Goal: Navigation & Orientation: Understand site structure

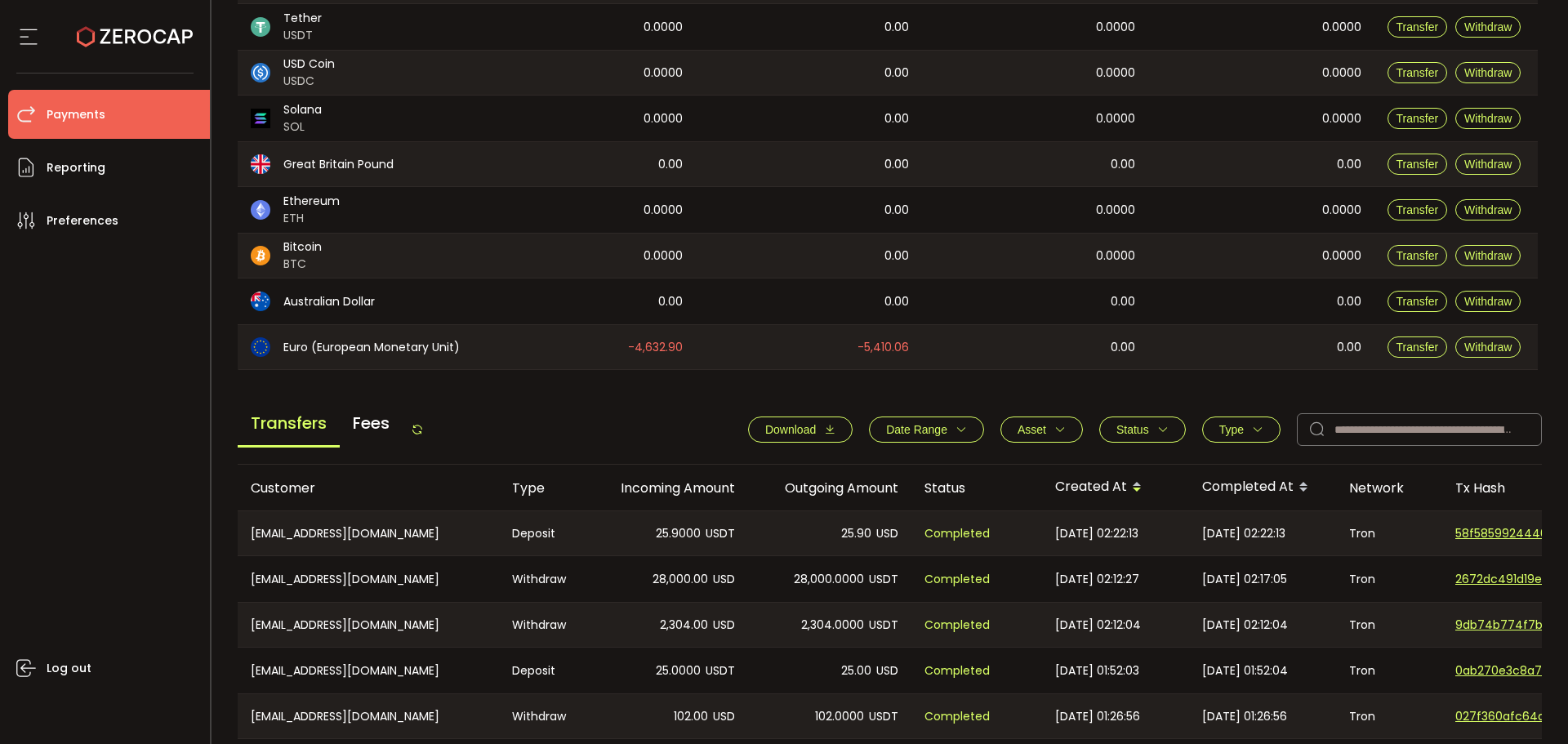
scroll to position [408, 0]
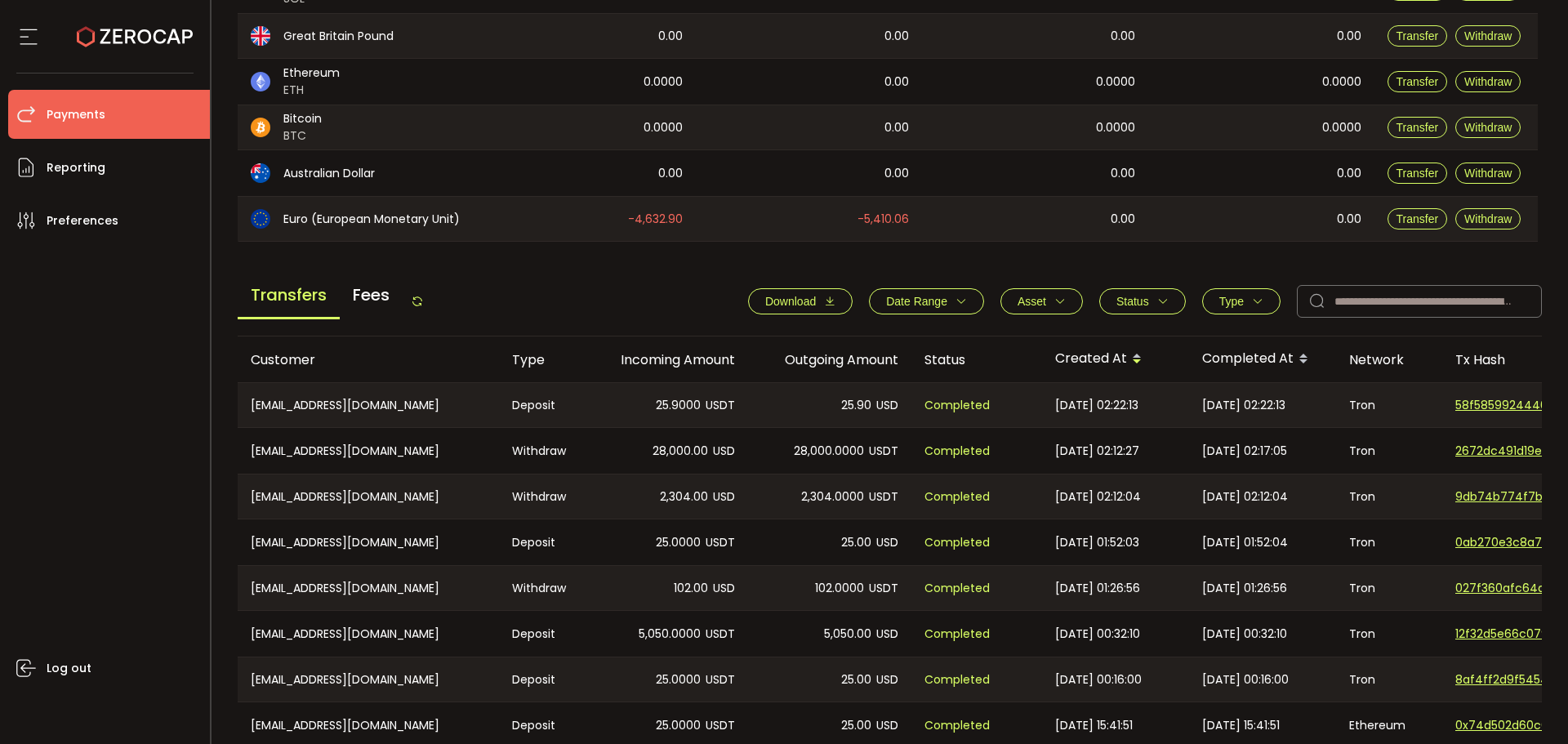
click at [424, 304] on icon at bounding box center [417, 302] width 13 height 13
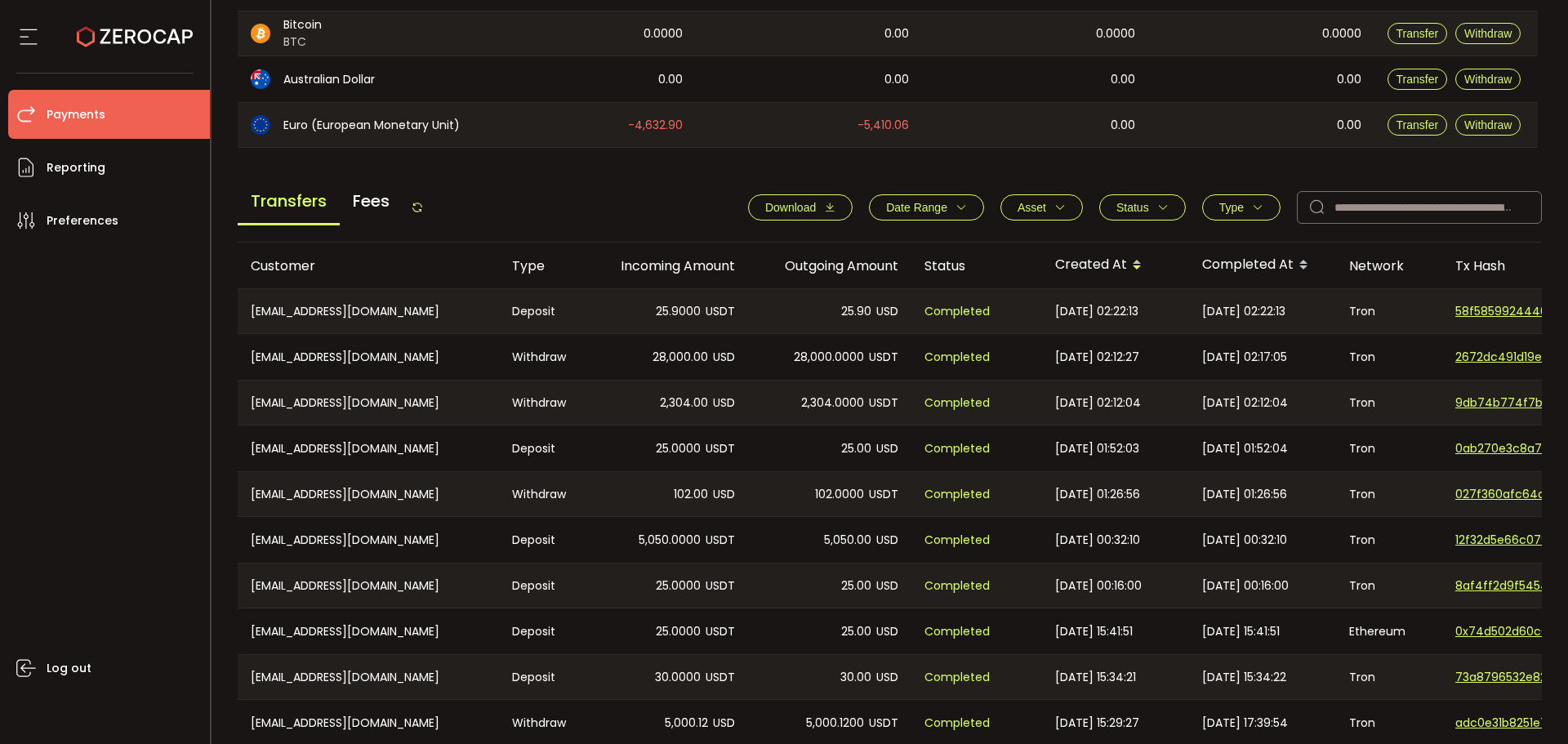
scroll to position [580, 0]
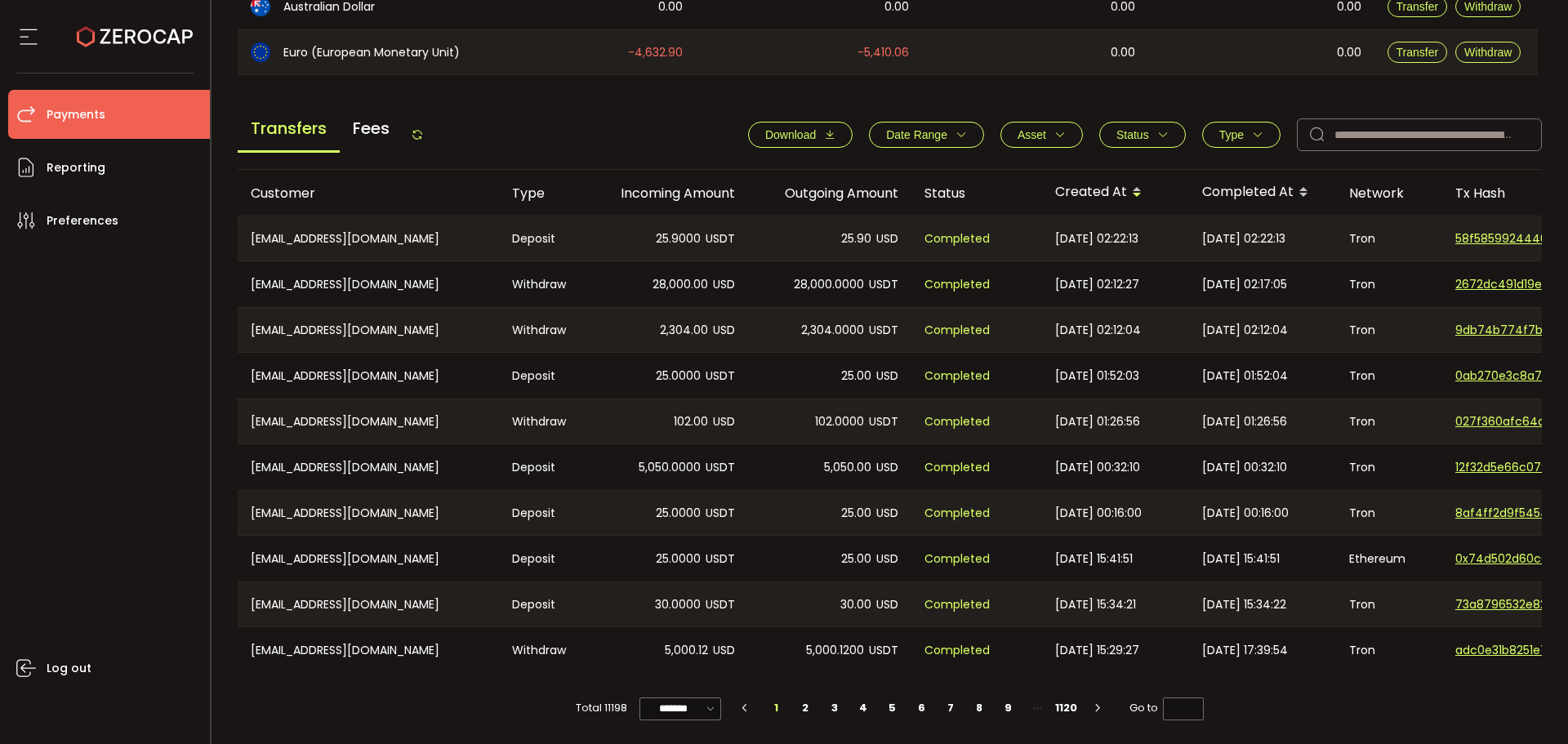
click at [419, 130] on icon at bounding box center [417, 135] width 13 height 13
click at [434, 127] on div "Transfers Fees Download Date Range - Asset BTC ETH EUR GBP USD USDC USDT Clear …" at bounding box center [889, 139] width 1305 height 62
click at [431, 127] on div "Transfers Fees Download Date Range - Asset BTC ETH EUR GBP USD USDC USDT Clear …" at bounding box center [889, 139] width 1305 height 62
click at [424, 128] on icon at bounding box center [417, 135] width 13 height 13
click at [414, 120] on div "Transfers Fees" at bounding box center [330, 134] width 186 height 36
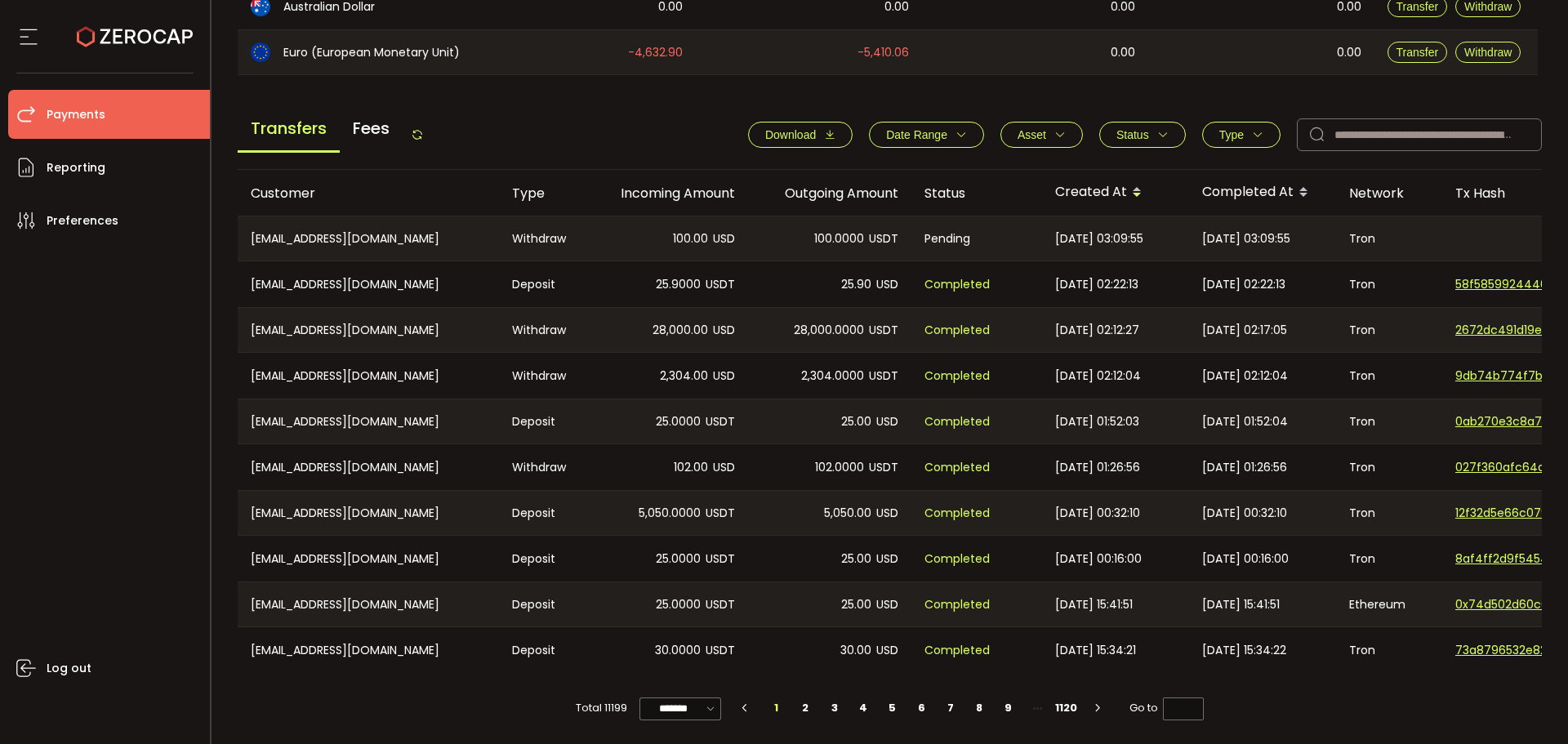
click at [416, 130] on icon at bounding box center [417, 135] width 13 height 13
click at [424, 132] on icon at bounding box center [417, 135] width 13 height 13
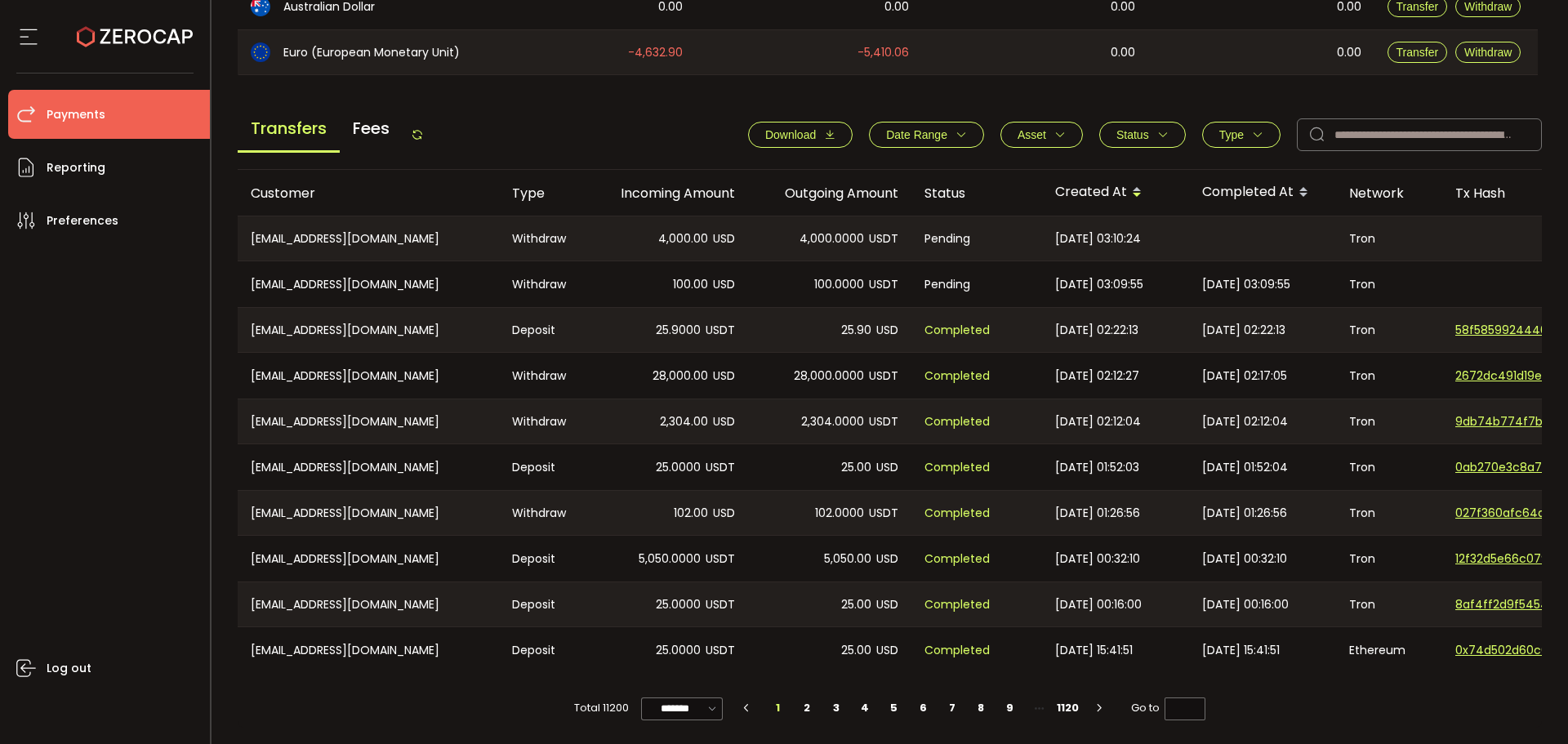
click at [424, 132] on icon at bounding box center [417, 135] width 13 height 13
